Goal: Task Accomplishment & Management: Complete application form

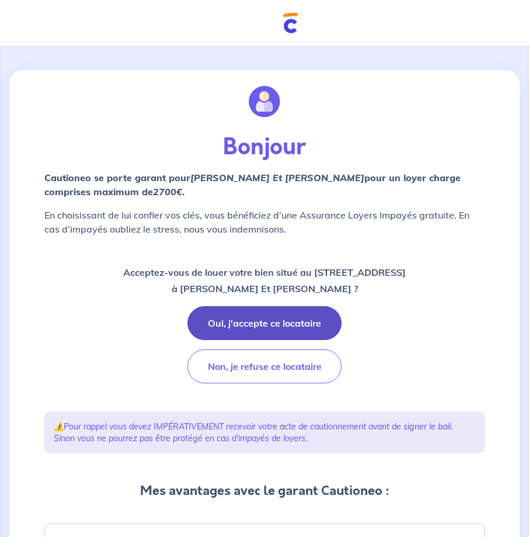
click at [266, 317] on button "Oui, j'accepte ce locataire" at bounding box center [264, 323] width 154 height 34
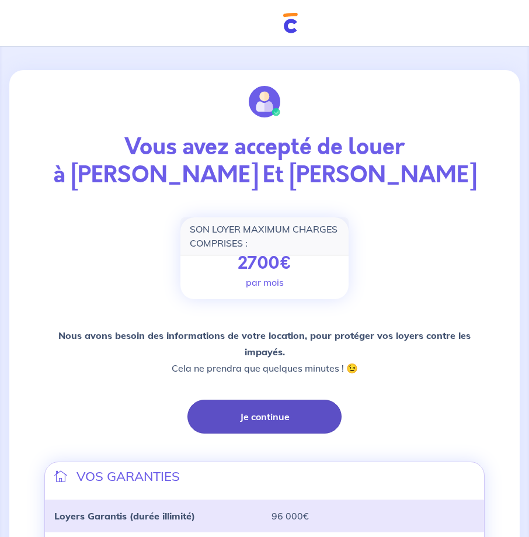
click at [273, 409] on button "Je continue" at bounding box center [264, 416] width 154 height 34
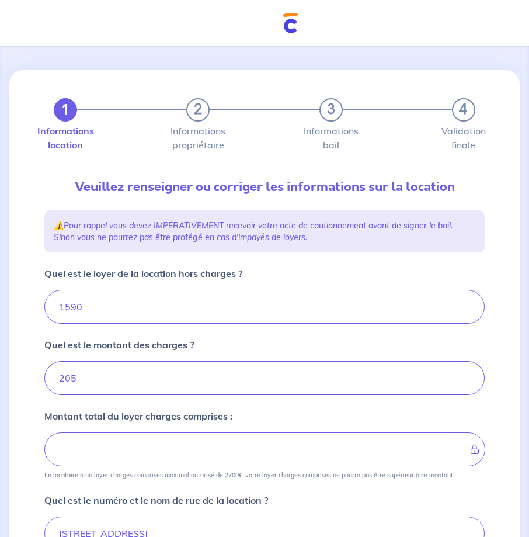
type input "1795"
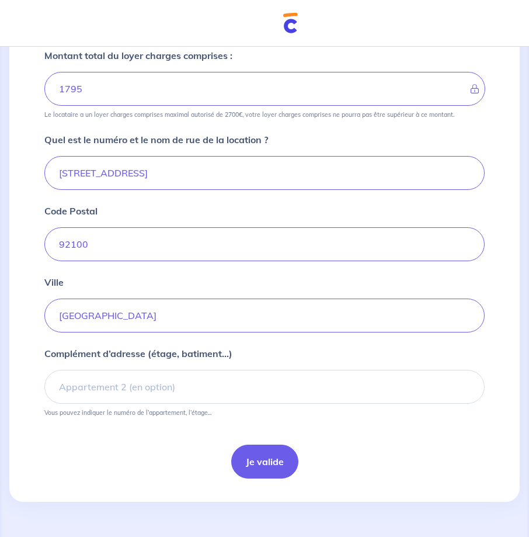
scroll to position [367, 0]
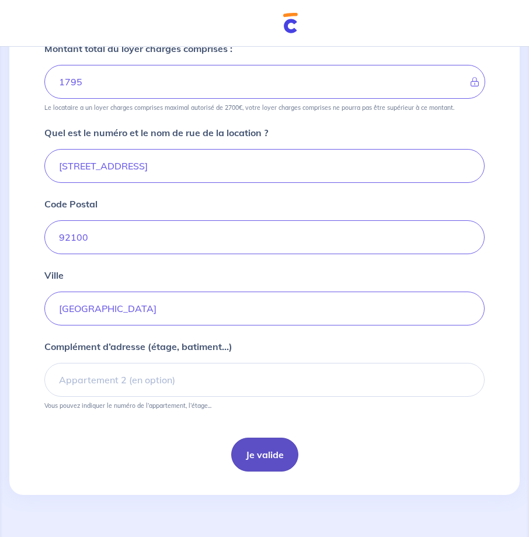
click at [253, 455] on button "Je valide" at bounding box center [264, 454] width 67 height 34
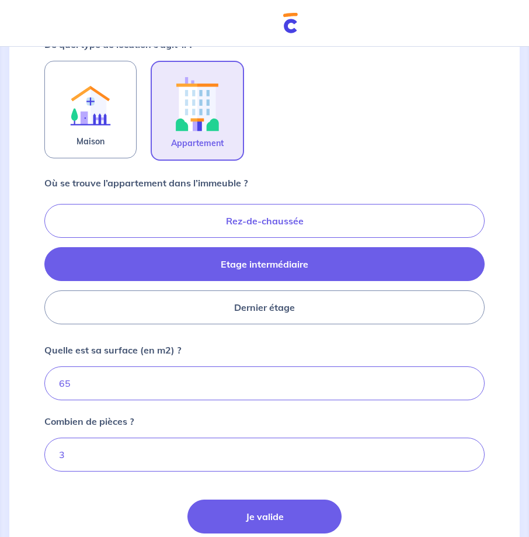
scroll to position [471, 0]
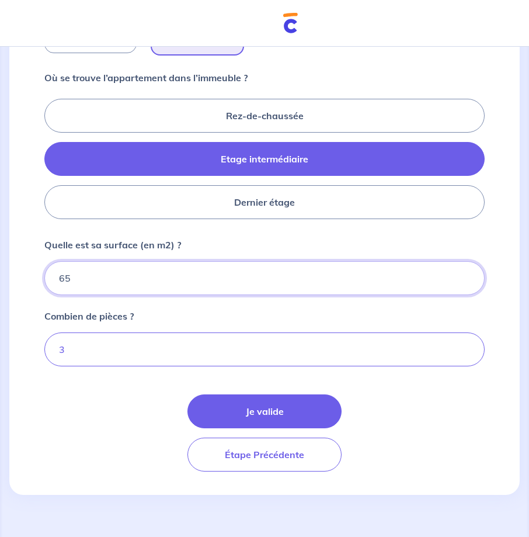
click at [81, 274] on input "65" at bounding box center [264, 278] width 440 height 34
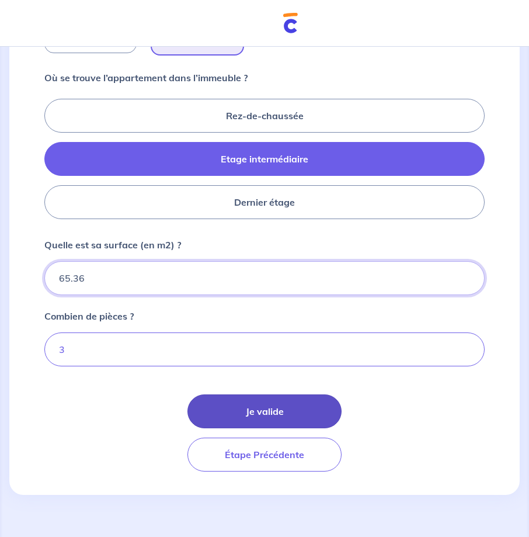
type input "65.36"
click at [255, 407] on button "Je valide" at bounding box center [264, 411] width 154 height 34
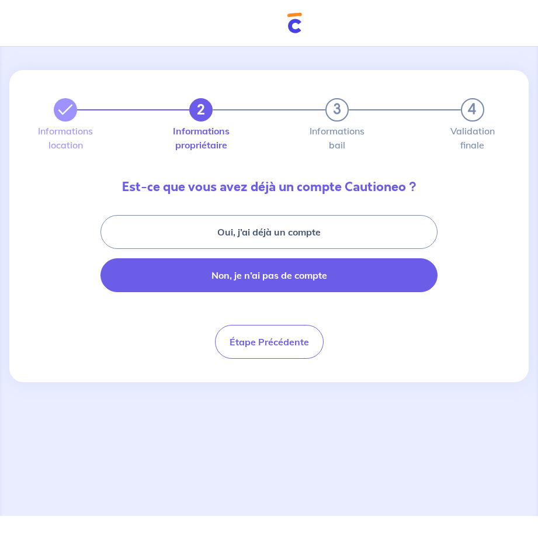
click at [297, 278] on button "Non, je n’ai pas de compte" at bounding box center [268, 275] width 337 height 34
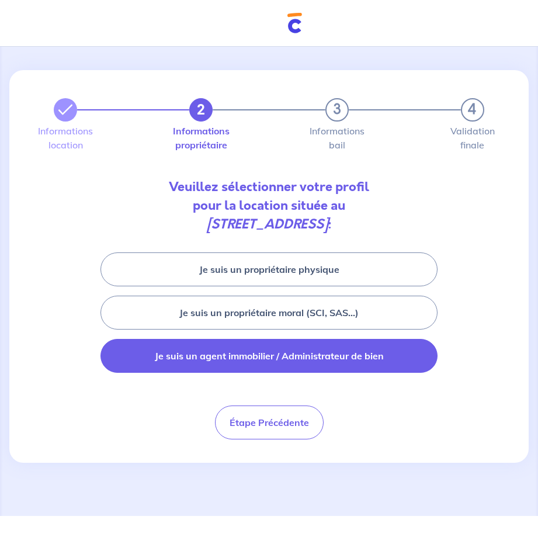
click at [319, 362] on button "Je suis un agent immobilier / Administrateur de bien" at bounding box center [268, 356] width 337 height 34
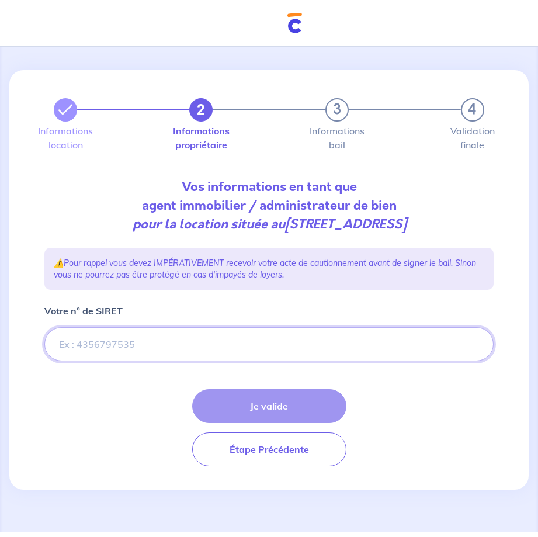
click at [159, 352] on input "Votre n° de SIRET" at bounding box center [268, 344] width 449 height 34
paste input "481 232 205 00015"
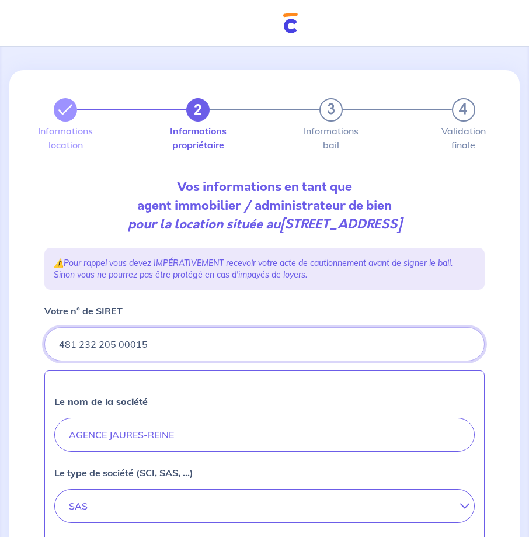
type input "481 232 205 00015"
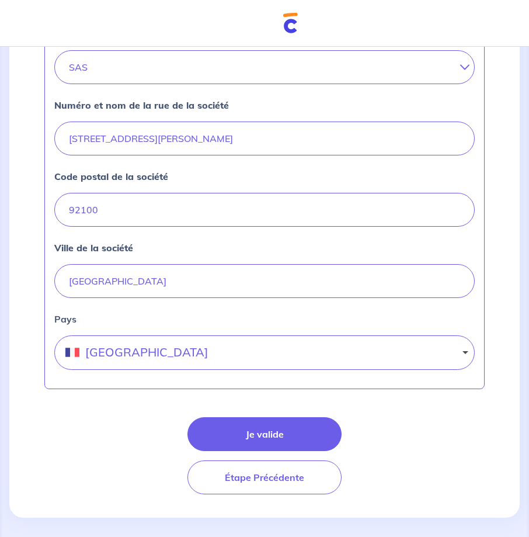
scroll to position [480, 0]
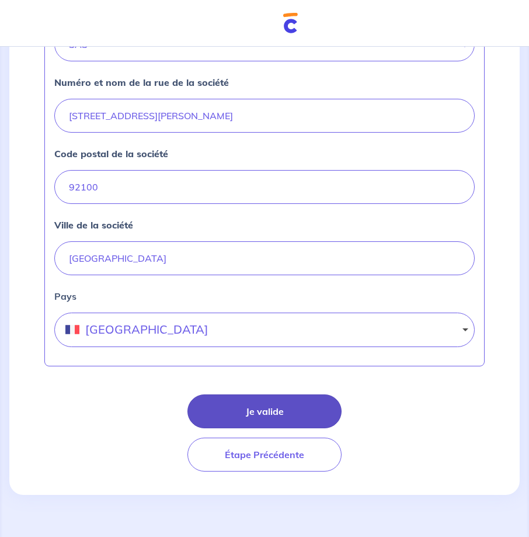
click at [267, 411] on button "Je valide" at bounding box center [264, 411] width 154 height 34
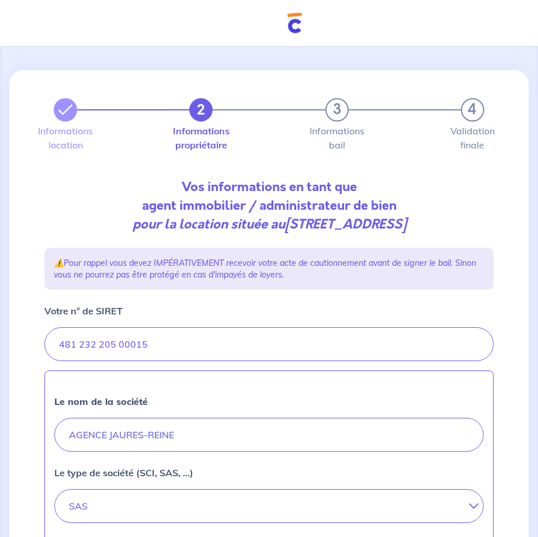
select select "FR"
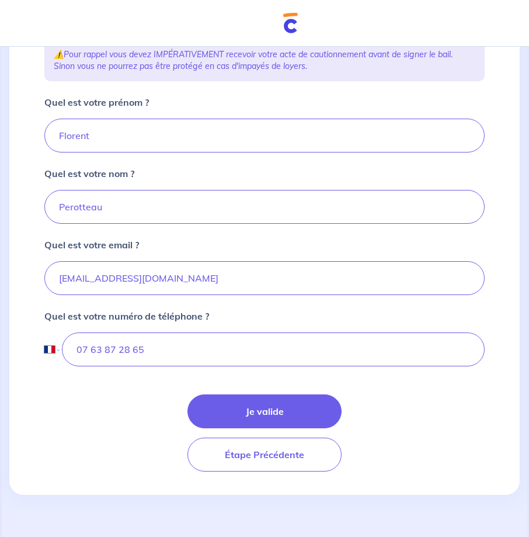
scroll to position [227, 0]
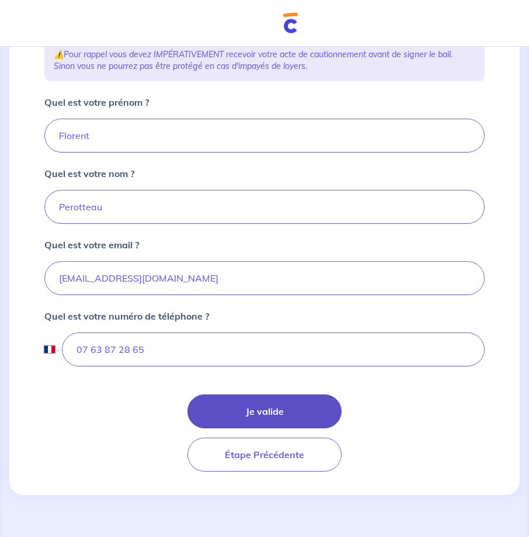
click at [261, 405] on button "Je valide" at bounding box center [264, 411] width 154 height 34
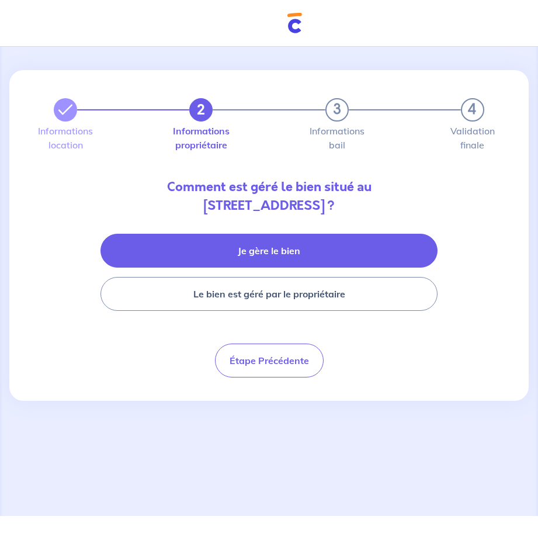
click at [309, 249] on button "Je gère le bien" at bounding box center [268, 251] width 337 height 34
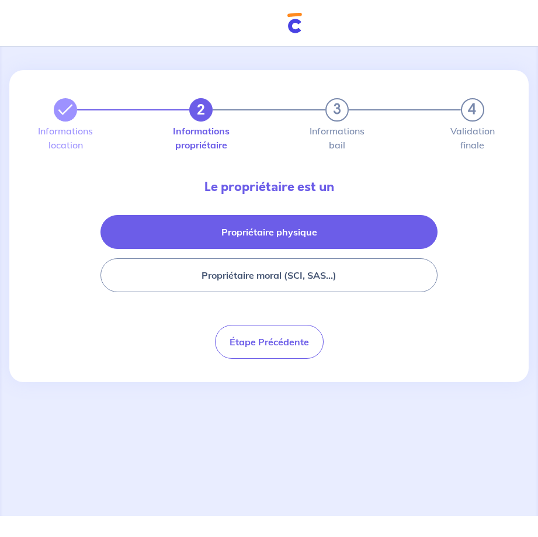
click at [316, 234] on button "Propriétaire physique" at bounding box center [268, 232] width 337 height 34
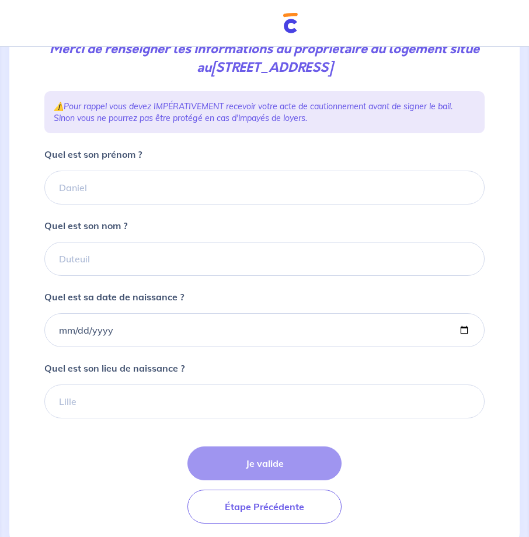
scroll to position [218, 0]
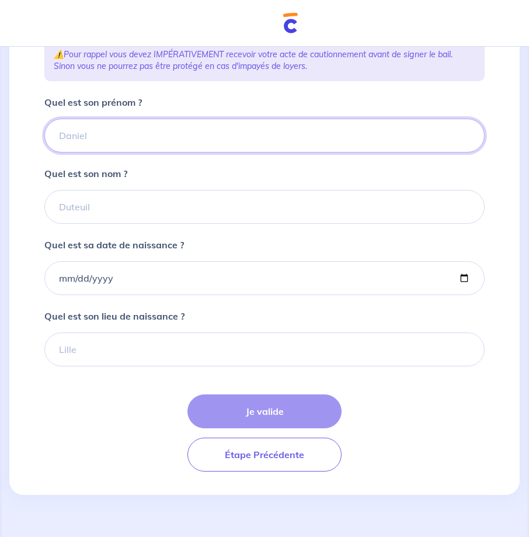
click at [117, 138] on input "Quel est son prénom ?" at bounding box center [264, 136] width 440 height 34
click at [78, 138] on input "Paul et Chloé" at bounding box center [264, 136] width 440 height 34
click at [81, 138] on input "Paul et Chloé" at bounding box center [264, 136] width 440 height 34
type input "Paul et Chloé"
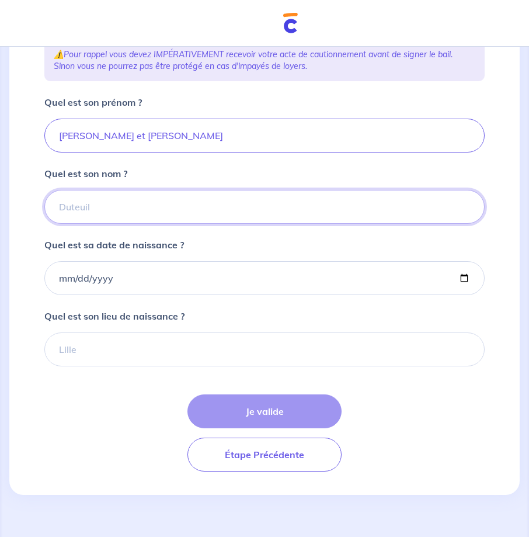
click at [64, 211] on input "Quel est son nom ?" at bounding box center [264, 207] width 440 height 34
type input "ROUX et BOUNEAU"
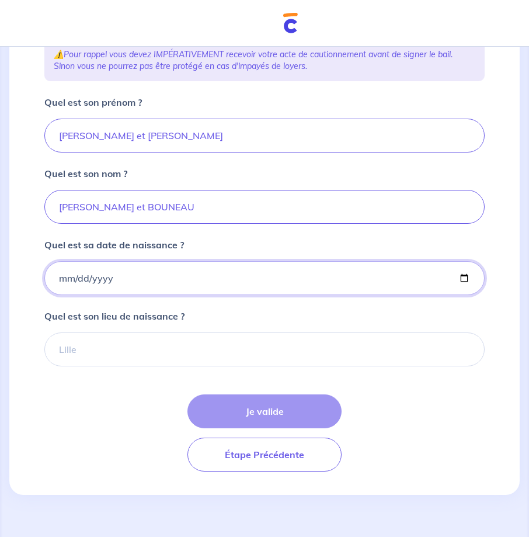
click at [147, 277] on input "Quel est sa date de naissance ?" at bounding box center [264, 278] width 440 height 34
type input "1980-11-24"
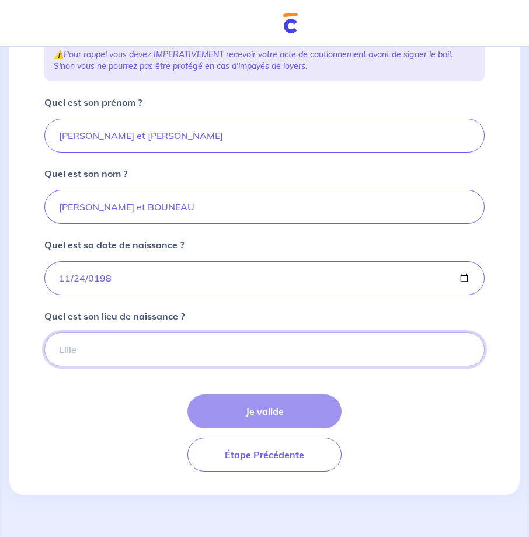
click at [177, 335] on input "Quel est son lieu de naissance ?" at bounding box center [264, 349] width 440 height 34
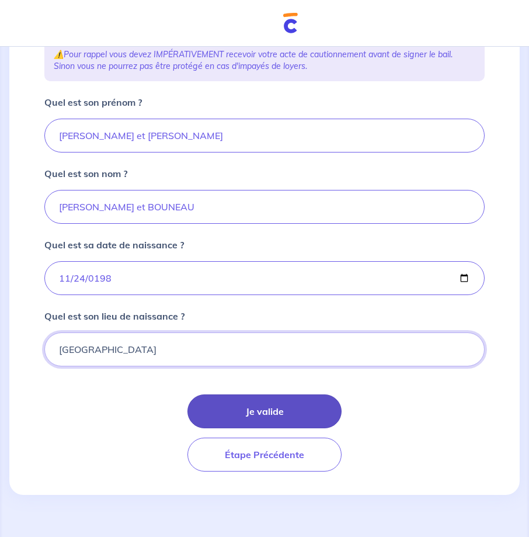
type input "Bordeaux"
click at [255, 419] on button "Je valide" at bounding box center [264, 411] width 154 height 34
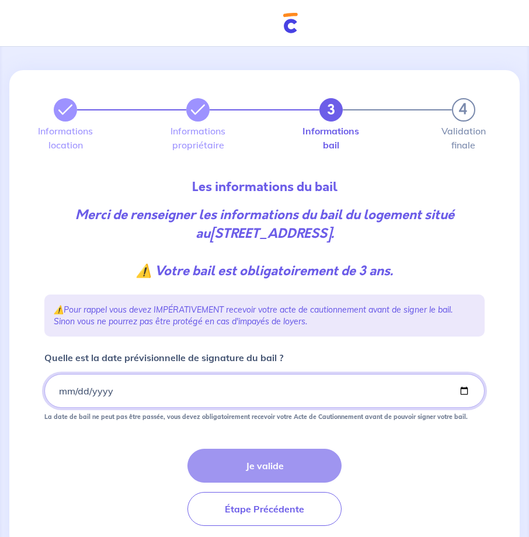
click at [150, 387] on input "Quelle est la date prévisionnelle de signature du bail ?" at bounding box center [264, 391] width 440 height 34
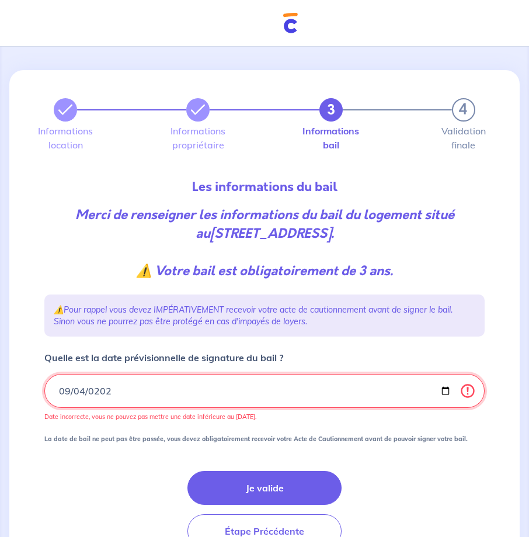
type input "2025-09-04"
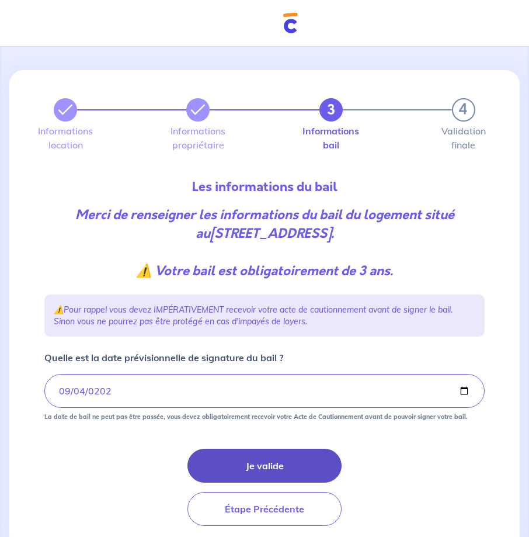
click at [264, 468] on button "Je valide" at bounding box center [264, 465] width 154 height 34
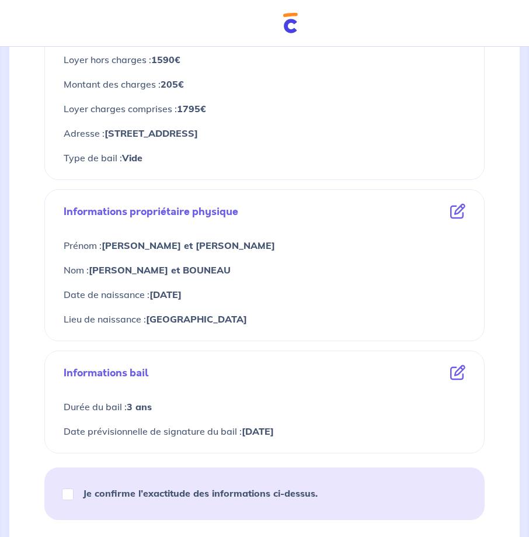
scroll to position [292, 0]
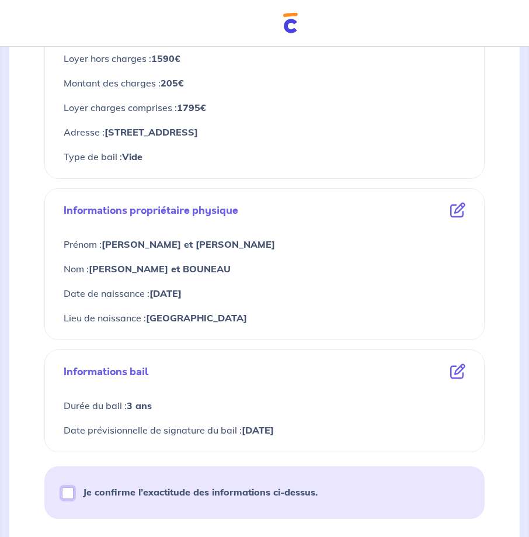
click at [69, 497] on input "Je confirme l’exactitude des informations ci-dessus." at bounding box center [68, 493] width 12 height 12
checkbox input "true"
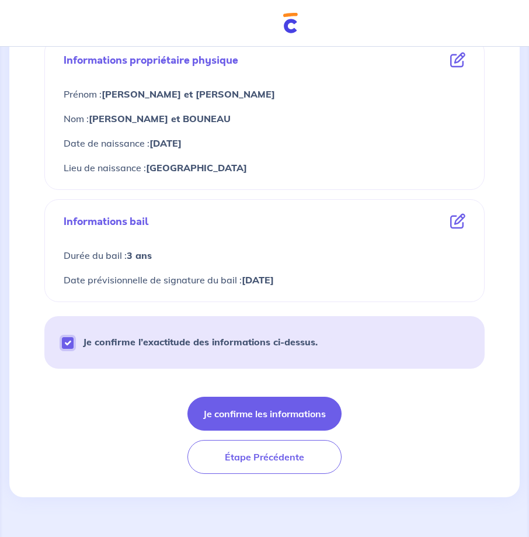
scroll to position [444, 0]
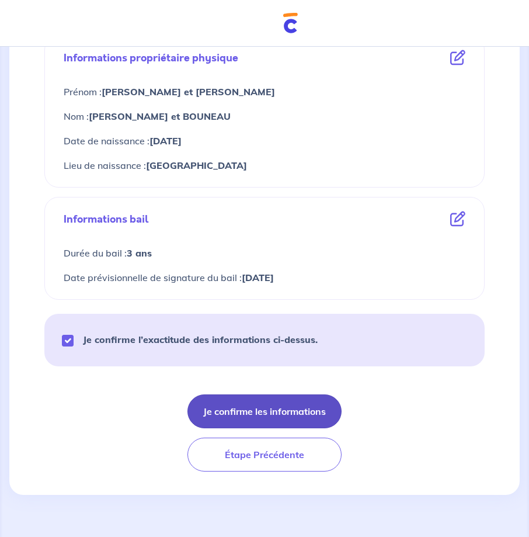
click at [246, 421] on button "Je confirme les informations" at bounding box center [264, 411] width 154 height 34
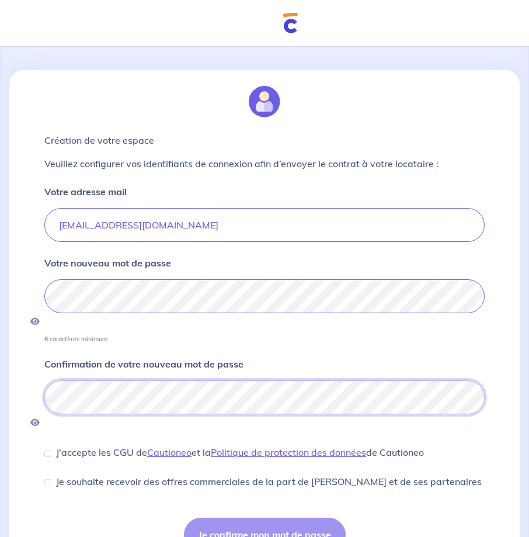
scroll to position [46, 0]
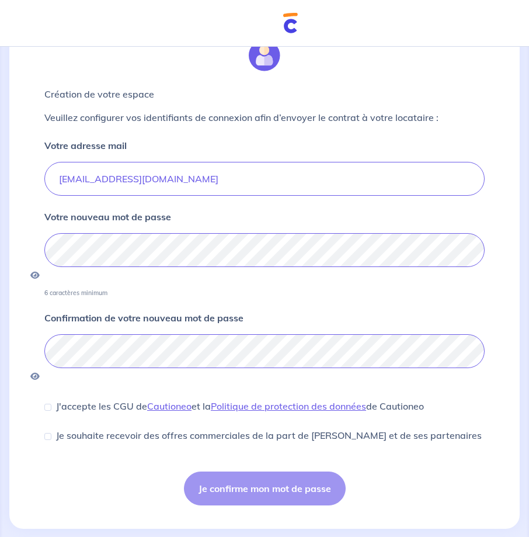
click at [72, 399] on p "J'accepte les CGU de Cautioneo et la Politique de protection des données de Cau…" at bounding box center [240, 406] width 368 height 14
click at [51, 403] on input "J'accepte les CGU de Cautioneo et la Politique de protection des données de Cau…" at bounding box center [47, 406] width 7 height 7
checkbox input "true"
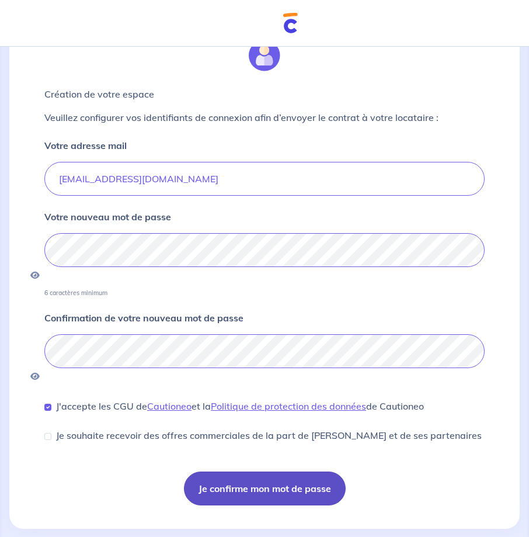
click at [262, 471] on button "Je confirme mon mot de passe" at bounding box center [265, 488] width 162 height 34
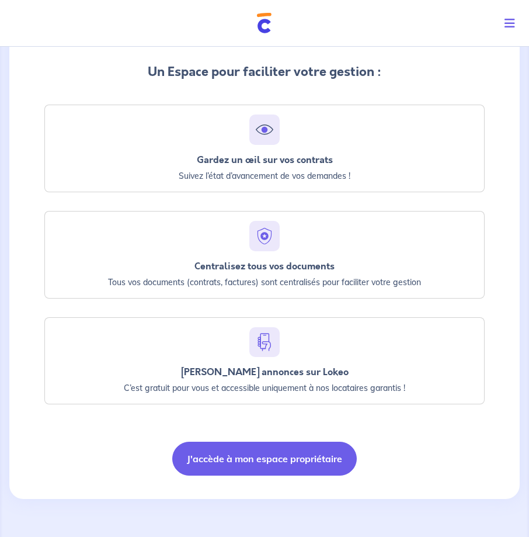
scroll to position [311, 0]
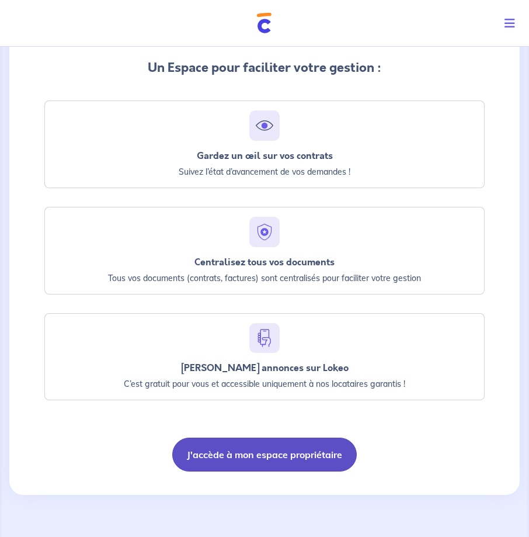
click at [284, 459] on button "J'accède à mon espace propriétaire" at bounding box center [264, 454] width 184 height 34
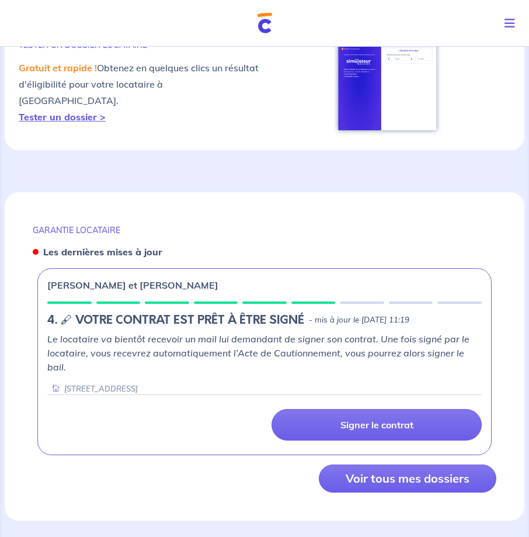
scroll to position [631, 0]
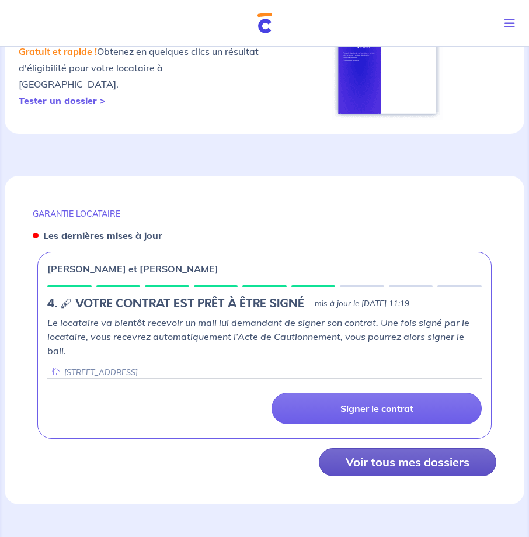
click at [384, 449] on button "Voir tous mes dossiers" at bounding box center [407, 462] width 177 height 28
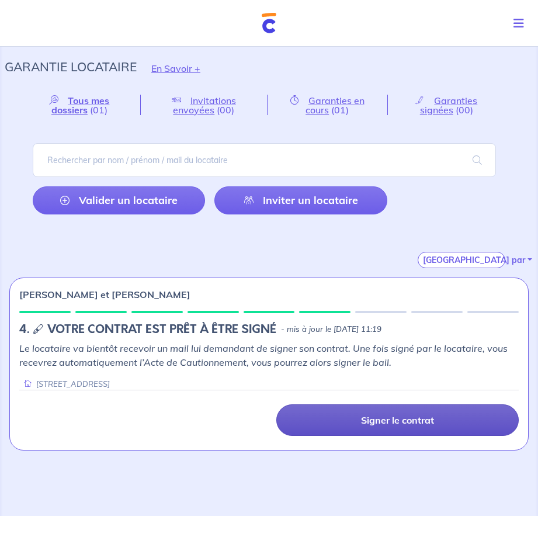
click at [370, 415] on p "Signer le contrat" at bounding box center [397, 420] width 73 height 12
click at [333, 419] on link "Signer le contrat" at bounding box center [397, 420] width 243 height 32
